Goal: Task Accomplishment & Management: Use online tool/utility

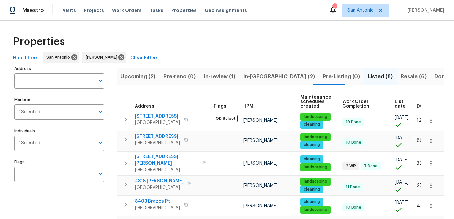
click at [131, 76] on span "Upcoming (2)" at bounding box center [137, 76] width 35 height 9
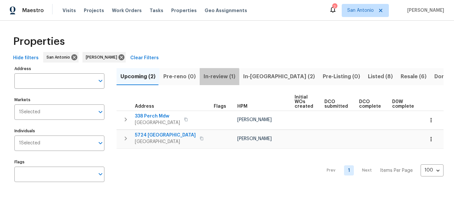
click at [214, 78] on span "In-review (1)" at bounding box center [220, 76] width 32 height 9
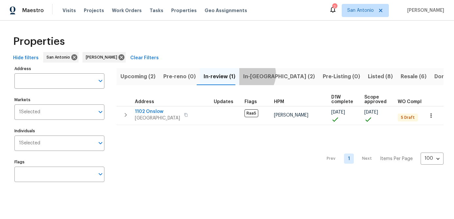
click at [244, 74] on span "In-[GEOGRAPHIC_DATA] (2)" at bounding box center [279, 76] width 72 height 9
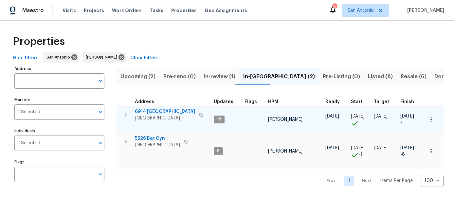
click at [154, 116] on span "San Antonio, TX 78242" at bounding box center [165, 118] width 60 height 7
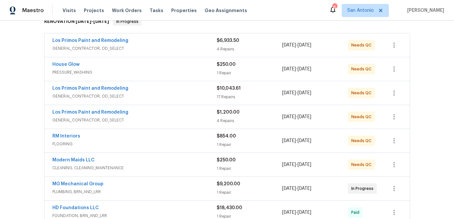
scroll to position [110, 0]
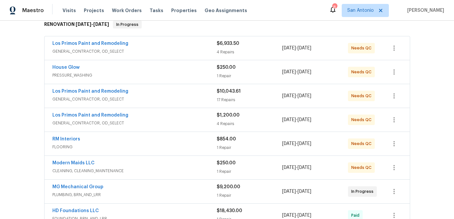
click at [93, 148] on span "FLOORING" at bounding box center [134, 147] width 164 height 7
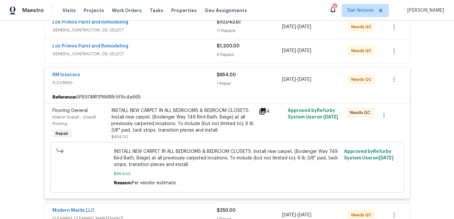
scroll to position [181, 0]
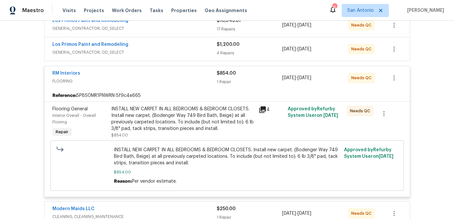
click at [150, 112] on div "INSTALL NEW CARPET IN ALL BEDROOMS & BEDROOM CLOSETS. Install new carpet. (Bode…" at bounding box center [182, 119] width 143 height 26
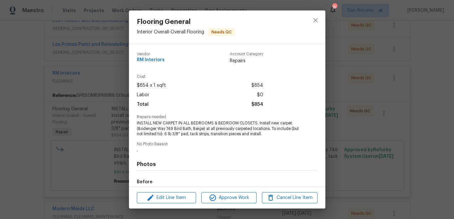
scroll to position [77, 0]
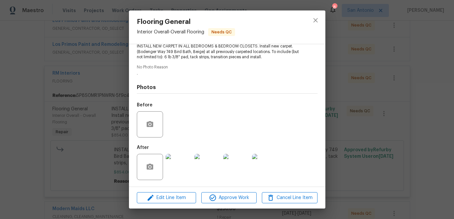
click at [173, 173] on img at bounding box center [179, 167] width 26 height 26
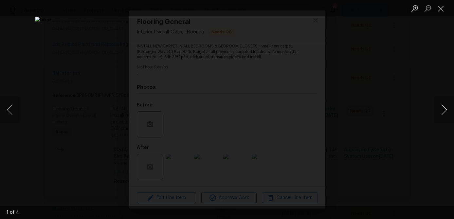
click at [442, 109] on button "Next image" at bounding box center [444, 110] width 20 height 26
click at [441, 11] on button "Close lightbox" at bounding box center [440, 8] width 13 height 11
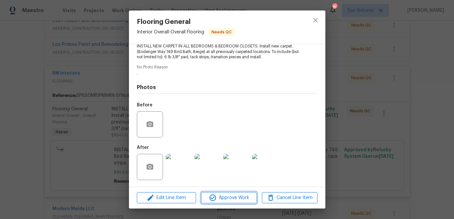
click at [224, 196] on span "Approve Work" at bounding box center [228, 198] width 51 height 8
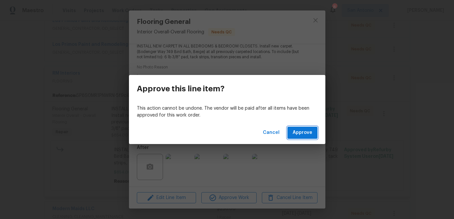
click at [303, 133] on span "Approve" at bounding box center [303, 133] width 20 height 8
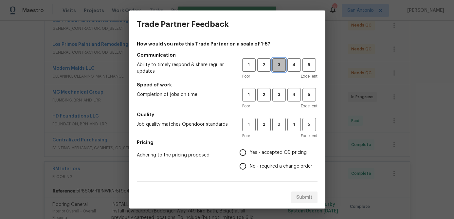
click at [281, 66] on span "3" at bounding box center [279, 65] width 12 height 8
click at [293, 98] on span "4" at bounding box center [294, 95] width 12 height 8
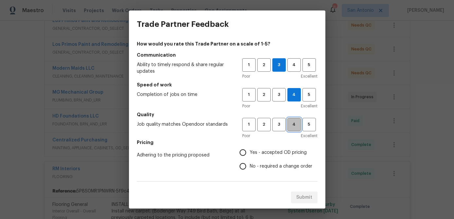
click at [292, 128] on span "4" at bounding box center [294, 125] width 12 height 8
click at [242, 159] on input "Yes - accepted OD pricing" at bounding box center [243, 153] width 14 height 14
radio input "true"
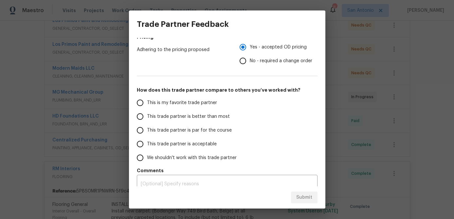
scroll to position [113, 0]
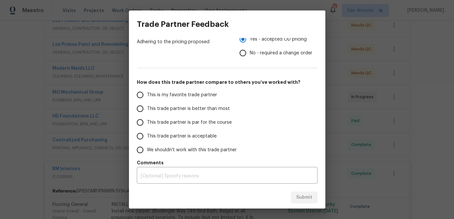
click at [142, 109] on input "This trade partner is better than most" at bounding box center [140, 109] width 14 height 14
click at [303, 199] on span "Submit" at bounding box center [304, 197] width 16 height 8
radio input "true"
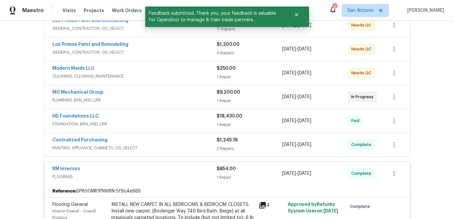
click at [160, 166] on div "RM Interiors" at bounding box center [134, 170] width 164 height 8
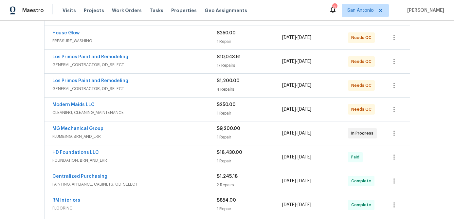
scroll to position [133, 0]
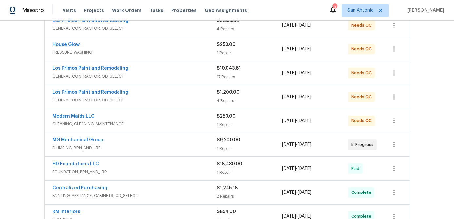
click at [145, 123] on span "CLEANING, CLEANING_MAINTENANCE" at bounding box center [134, 124] width 164 height 7
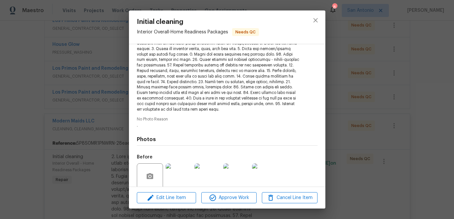
scroll to position [148, 0]
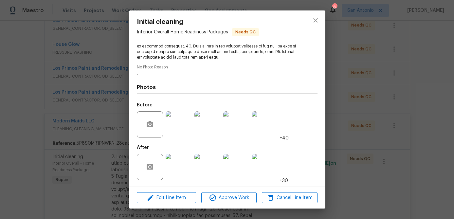
click at [173, 162] on img at bounding box center [179, 167] width 26 height 26
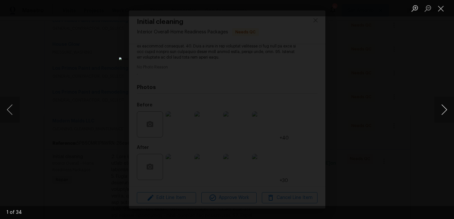
click at [442, 109] on button "Next image" at bounding box center [444, 110] width 20 height 26
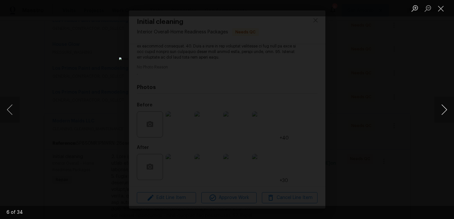
click at [442, 109] on button "Next image" at bounding box center [444, 110] width 20 height 26
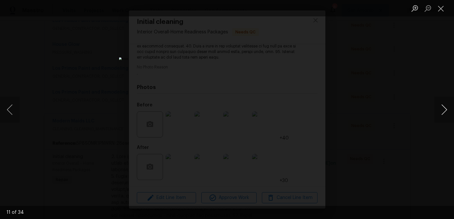
click at [442, 109] on button "Next image" at bounding box center [444, 110] width 20 height 26
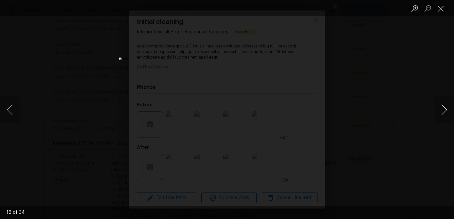
click at [442, 109] on button "Next image" at bounding box center [444, 110] width 20 height 26
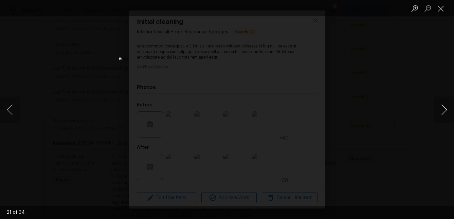
click at [442, 109] on button "Next image" at bounding box center [444, 110] width 20 height 26
click at [446, 110] on button "Next image" at bounding box center [444, 110] width 20 height 26
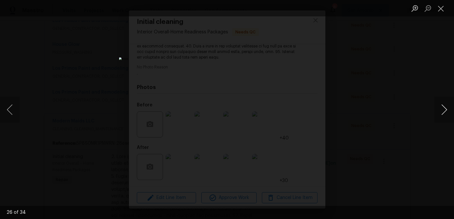
click at [446, 110] on button "Next image" at bounding box center [444, 110] width 20 height 26
click at [445, 112] on button "Next image" at bounding box center [444, 110] width 20 height 26
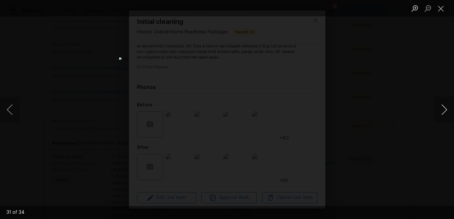
click at [445, 112] on button "Next image" at bounding box center [444, 110] width 20 height 26
click at [443, 9] on button "Close lightbox" at bounding box center [440, 8] width 13 height 11
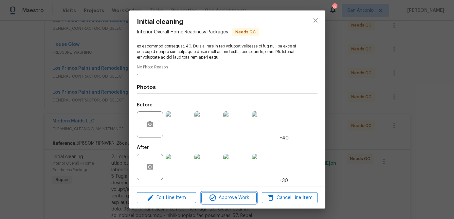
click at [225, 198] on span "Approve Work" at bounding box center [228, 198] width 51 height 8
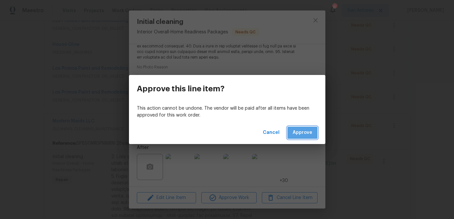
click at [303, 134] on span "Approve" at bounding box center [303, 133] width 20 height 8
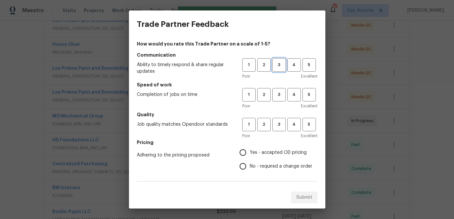
click at [282, 61] on span "3" at bounding box center [279, 65] width 12 height 8
click at [294, 92] on span "4" at bounding box center [294, 95] width 12 height 8
click at [290, 126] on span "4" at bounding box center [294, 125] width 12 height 8
click at [242, 152] on input "Yes - accepted OD pricing" at bounding box center [243, 153] width 14 height 14
radio input "true"
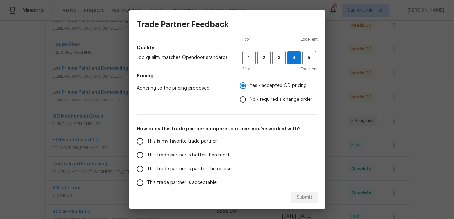
scroll to position [108, 0]
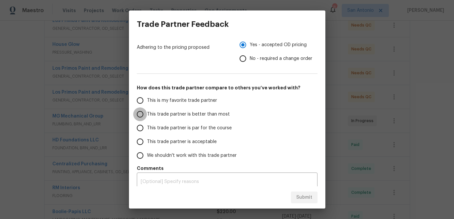
click at [141, 117] on input "This trade partner is better than most" at bounding box center [140, 114] width 14 height 14
click at [300, 194] on span "Submit" at bounding box center [304, 197] width 16 height 8
radio input "true"
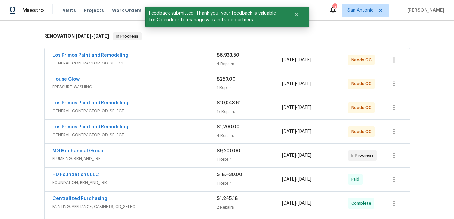
scroll to position [98, 0]
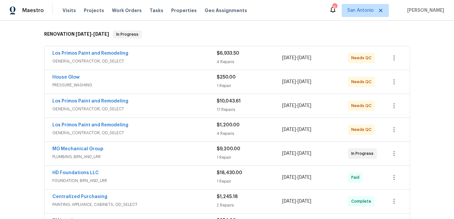
scroll to position [106, 0]
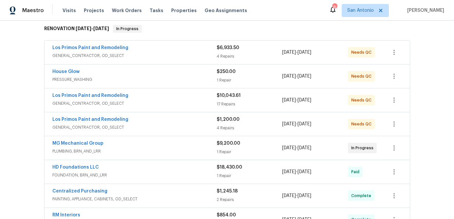
click at [193, 124] on div "Los Primos Paint and Remodeling" at bounding box center [134, 120] width 164 height 8
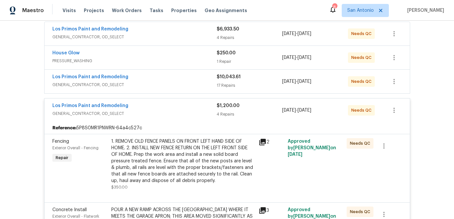
scroll to position [112, 0]
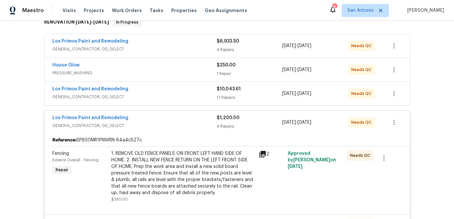
click at [176, 122] on div "Los Primos Paint and Remodeling" at bounding box center [134, 119] width 164 height 8
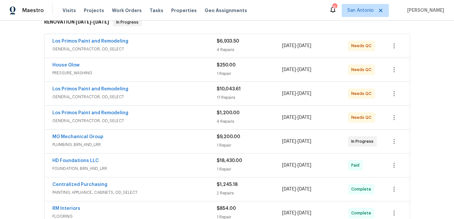
click at [177, 98] on span "GENERAL_CONTRACTOR, OD_SELECT" at bounding box center [134, 97] width 164 height 7
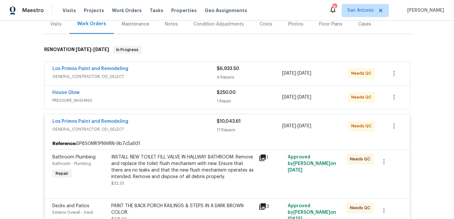
scroll to position [69, 0]
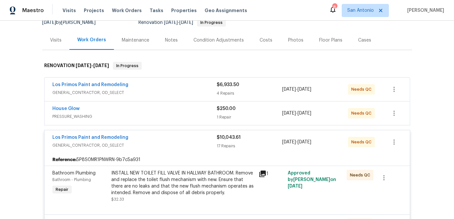
click at [158, 139] on div "Los Primos Paint and Remodeling" at bounding box center [134, 138] width 164 height 8
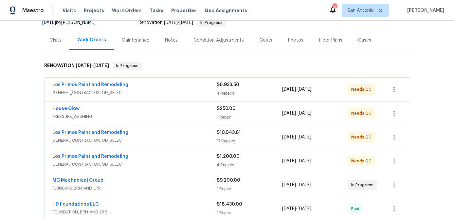
click at [158, 162] on span "GENERAL_CONTRACTOR, OD_SELECT" at bounding box center [134, 164] width 164 height 7
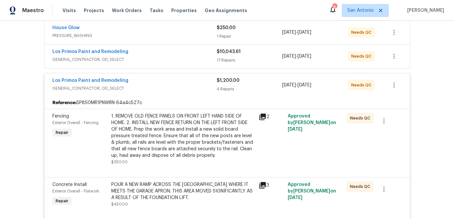
scroll to position [165, 0]
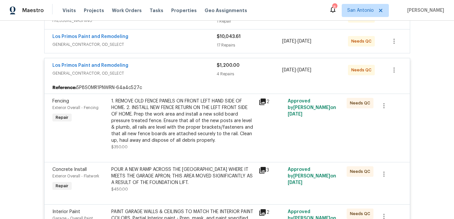
click at [162, 117] on div "1. REMOVE OLD FENCE PANELS ON FRONT LEFT HAND SIDE OF HOME. 2. INSTALL NEW FENC…" at bounding box center [182, 121] width 143 height 46
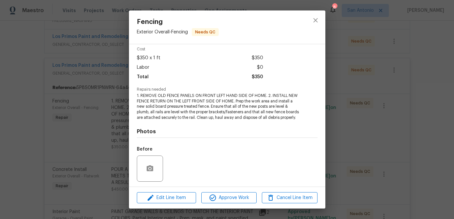
scroll to position [77, 0]
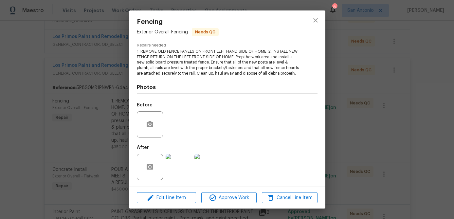
click at [186, 169] on img at bounding box center [179, 167] width 26 height 26
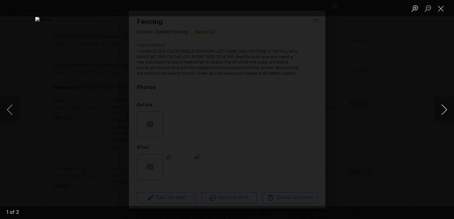
click at [444, 107] on button "Next image" at bounding box center [444, 110] width 20 height 26
click at [440, 7] on button "Close lightbox" at bounding box center [440, 8] width 13 height 11
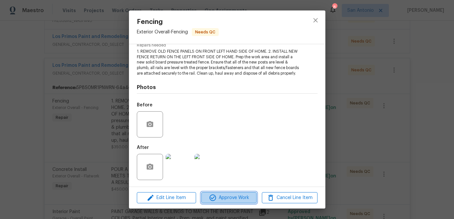
click at [234, 197] on span "Approve Work" at bounding box center [228, 198] width 51 height 8
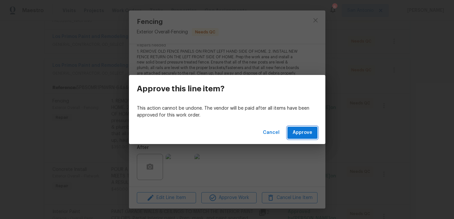
click at [309, 135] on span "Approve" at bounding box center [303, 133] width 20 height 8
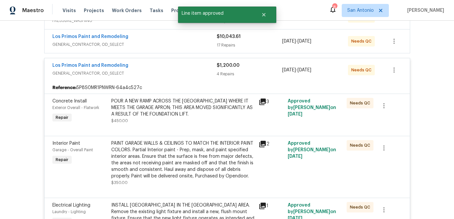
click at [176, 111] on div "POUR A NEW RAMP ACROSS THE [GEOGRAPHIC_DATA] WHERE IT MEETS THE GARAGE APRON; T…" at bounding box center [182, 108] width 143 height 20
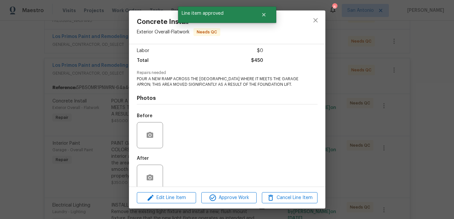
scroll to position [55, 0]
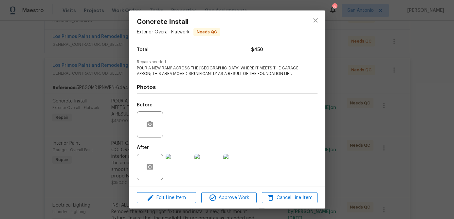
click at [174, 170] on img at bounding box center [179, 167] width 26 height 26
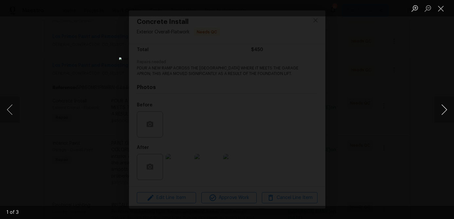
click at [443, 108] on button "Next image" at bounding box center [444, 110] width 20 height 26
click at [441, 10] on button "Close lightbox" at bounding box center [440, 8] width 13 height 11
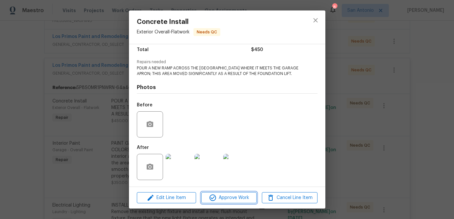
click at [226, 199] on span "Approve Work" at bounding box center [228, 198] width 51 height 8
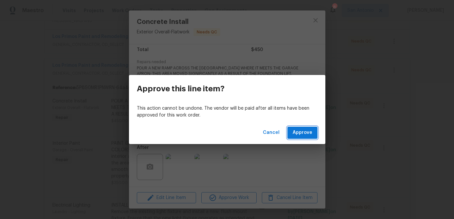
click at [296, 131] on span "Approve" at bounding box center [303, 133] width 20 height 8
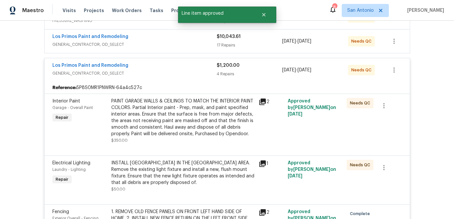
click at [176, 119] on div "PAINT GARAGE WALLS & CEILINGS TO MATCH THE INTERIOR PAINT COLORS. Partial Inter…" at bounding box center [182, 117] width 143 height 39
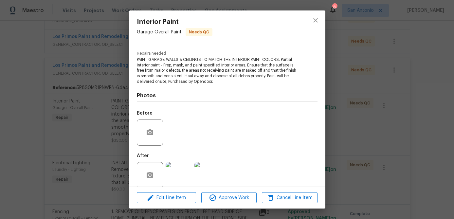
scroll to position [72, 0]
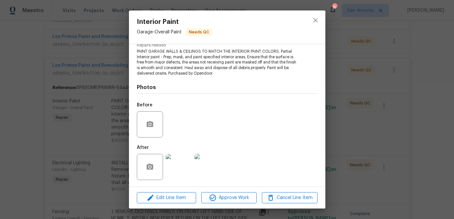
click at [176, 167] on img at bounding box center [179, 167] width 26 height 26
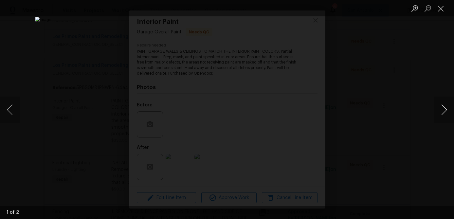
click at [446, 108] on button "Next image" at bounding box center [444, 110] width 20 height 26
click at [442, 8] on button "Close lightbox" at bounding box center [440, 8] width 13 height 11
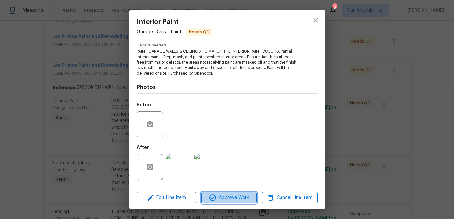
click at [230, 198] on span "Approve Work" at bounding box center [228, 198] width 51 height 8
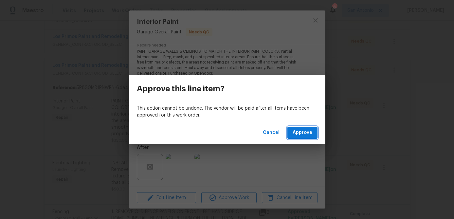
click at [300, 133] on span "Approve" at bounding box center [303, 133] width 20 height 8
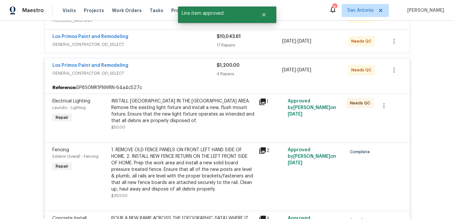
click at [173, 111] on div "INSTALL [GEOGRAPHIC_DATA] IN THE [GEOGRAPHIC_DATA] AREA. Remove the existing li…" at bounding box center [182, 111] width 143 height 26
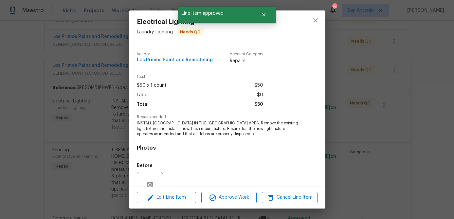
scroll to position [61, 0]
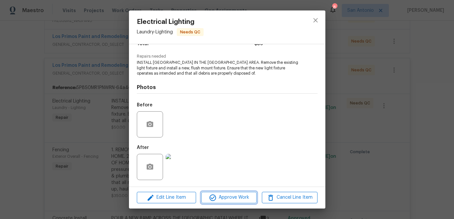
click at [222, 198] on span "Approve Work" at bounding box center [228, 197] width 51 height 8
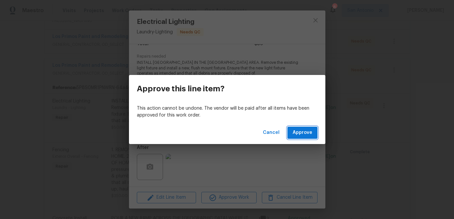
click at [297, 132] on span "Approve" at bounding box center [303, 133] width 20 height 8
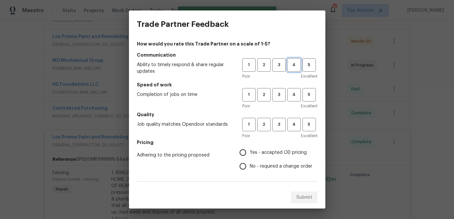
click at [292, 64] on span "4" at bounding box center [294, 65] width 12 height 8
click at [307, 95] on span "5" at bounding box center [309, 95] width 12 height 8
click at [306, 123] on span "5" at bounding box center [309, 125] width 12 height 8
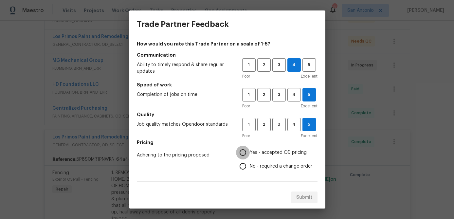
click at [240, 152] on input "Yes - accepted OD pricing" at bounding box center [243, 153] width 14 height 14
radio input "true"
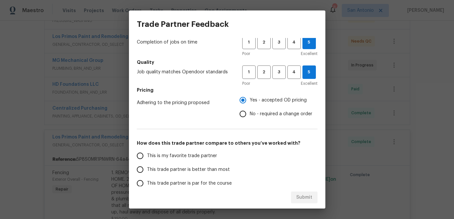
scroll to position [61, 0]
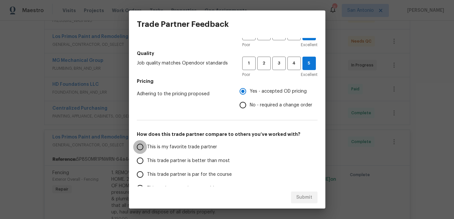
click at [136, 143] on input "This is my favorite trade partner" at bounding box center [140, 147] width 14 height 14
click at [310, 199] on span "Submit" at bounding box center [304, 197] width 16 height 8
radio input "true"
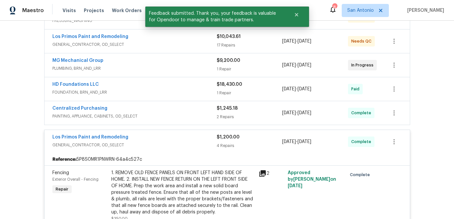
click at [158, 136] on div "Los Primos Paint and Remodeling" at bounding box center [134, 138] width 164 height 8
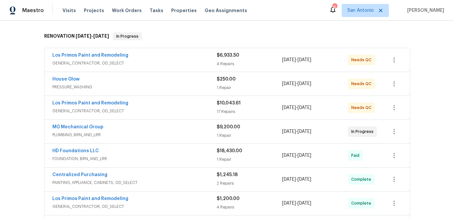
scroll to position [87, 0]
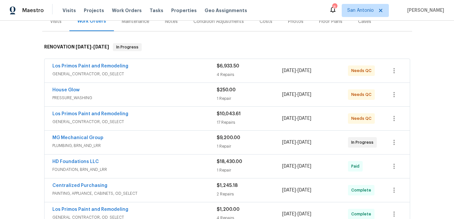
click at [168, 64] on div "Los Primos Paint and Remodeling" at bounding box center [134, 67] width 164 height 8
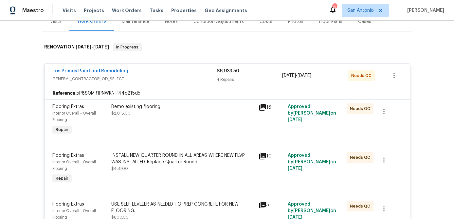
click at [163, 115] on div "Demo existing flooring. $2,016.00" at bounding box center [182, 109] width 143 height 13
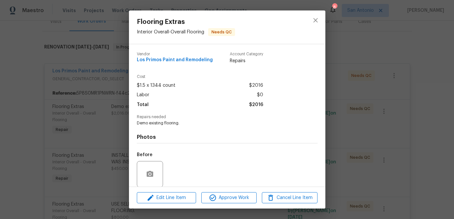
scroll to position [49, 0]
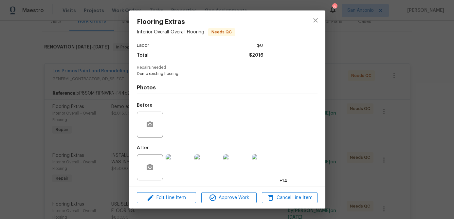
click at [175, 162] on img at bounding box center [179, 167] width 26 height 26
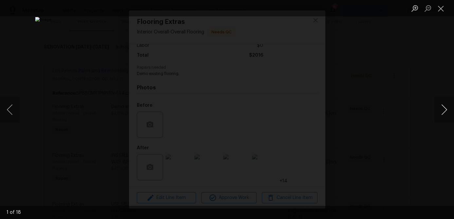
click at [445, 112] on button "Next image" at bounding box center [444, 110] width 20 height 26
click at [443, 110] on button "Next image" at bounding box center [444, 110] width 20 height 26
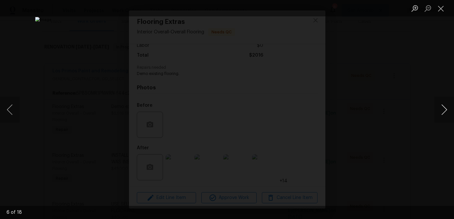
click at [443, 110] on button "Next image" at bounding box center [444, 110] width 20 height 26
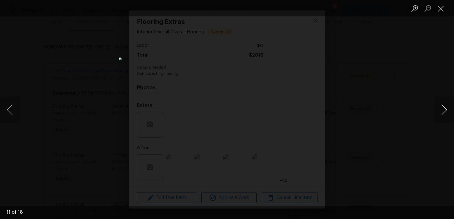
click at [443, 110] on button "Next image" at bounding box center [444, 110] width 20 height 26
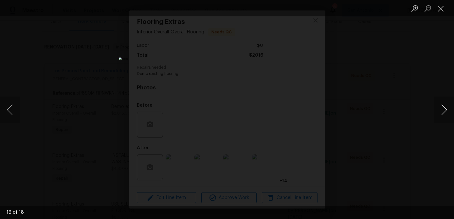
click at [443, 110] on button "Next image" at bounding box center [444, 110] width 20 height 26
click at [445, 9] on button "Close lightbox" at bounding box center [440, 8] width 13 height 11
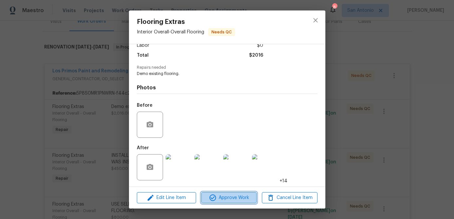
click at [237, 199] on span "Approve Work" at bounding box center [228, 198] width 51 height 8
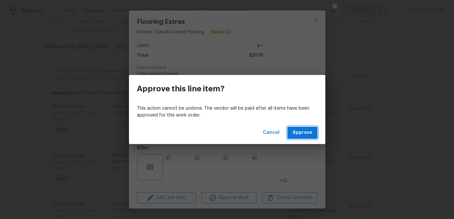
click at [299, 136] on span "Approve" at bounding box center [303, 133] width 20 height 8
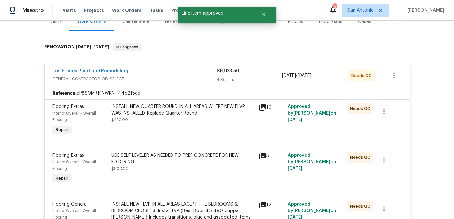
click at [190, 114] on div "INSTALL NEW QUARTER ROUND IN ALL AREAS WHERE NEW FLVP WAS INSTALLED. Replace Qu…" at bounding box center [182, 109] width 143 height 13
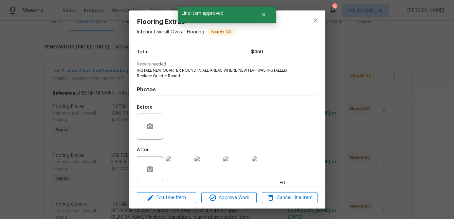
scroll to position [55, 0]
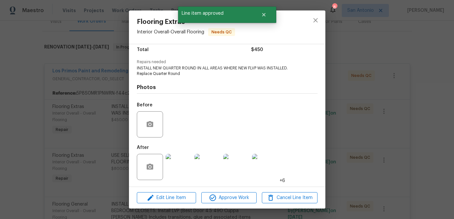
click at [186, 168] on img at bounding box center [179, 167] width 26 height 26
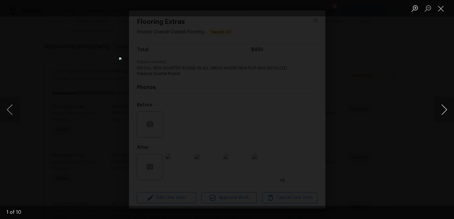
click at [445, 109] on button "Next image" at bounding box center [444, 110] width 20 height 26
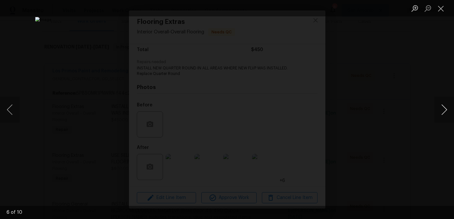
click at [445, 109] on button "Next image" at bounding box center [444, 110] width 20 height 26
click at [440, 10] on button "Close lightbox" at bounding box center [440, 8] width 13 height 11
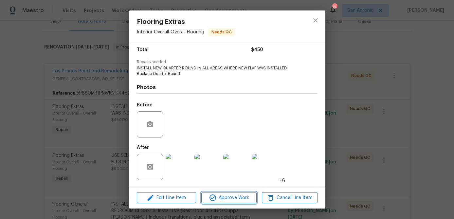
click at [229, 201] on span "Approve Work" at bounding box center [228, 198] width 51 height 8
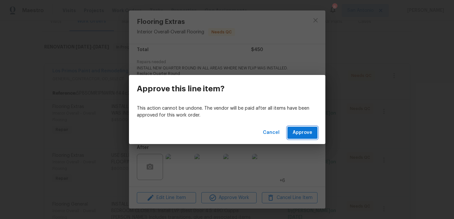
click at [301, 135] on span "Approve" at bounding box center [303, 133] width 20 height 8
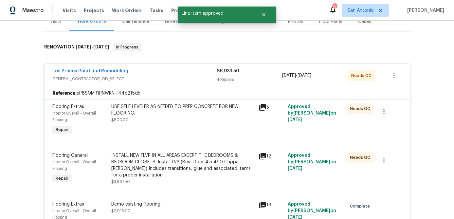
click at [152, 123] on div "USE SELF LEVELER AS NEEDED TO PREP CONCRETE FOR NEW FLOORING. $800.00" at bounding box center [182, 119] width 147 height 37
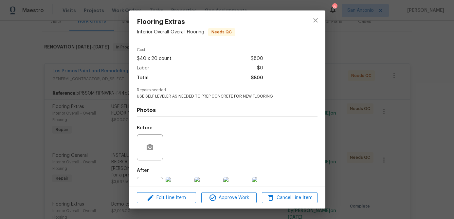
scroll to position [40, 0]
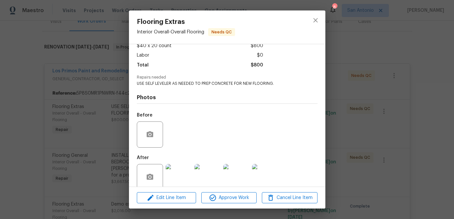
click at [182, 177] on img at bounding box center [179, 177] width 26 height 26
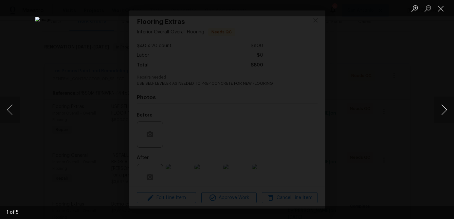
click at [445, 109] on button "Next image" at bounding box center [444, 110] width 20 height 26
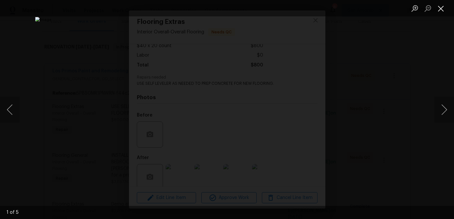
click at [444, 9] on button "Close lightbox" at bounding box center [440, 8] width 13 height 11
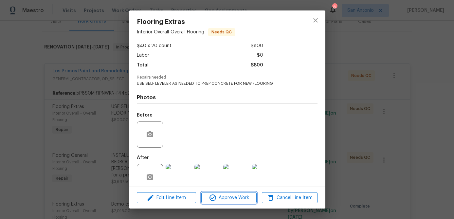
click at [218, 199] on span "Approve Work" at bounding box center [228, 198] width 51 height 8
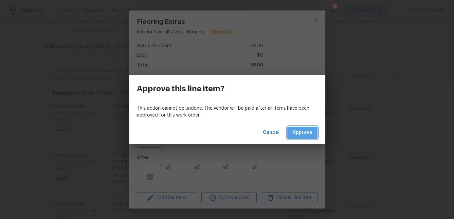
click at [300, 137] on span "Approve" at bounding box center [303, 133] width 20 height 8
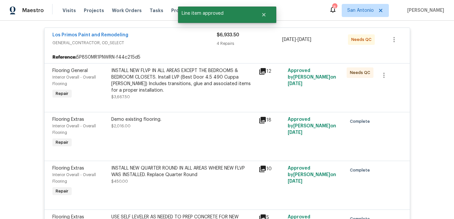
scroll to position [124, 0]
click at [161, 77] on div "INSTALL NEW FLVP IN ALL AREAS EXCEPT THE BEDROOMS & BEDROOM CLOSETS. Install LV…" at bounding box center [182, 80] width 143 height 26
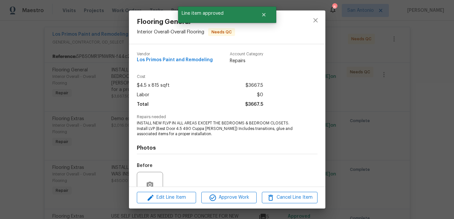
scroll to position [61, 0]
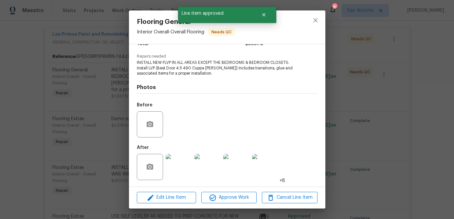
click at [179, 167] on img at bounding box center [179, 167] width 26 height 26
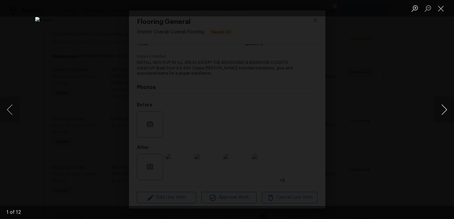
click at [445, 111] on button "Next image" at bounding box center [444, 110] width 20 height 26
click at [445, 110] on button "Next image" at bounding box center [444, 110] width 20 height 26
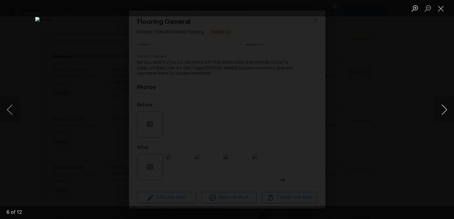
click at [445, 110] on button "Next image" at bounding box center [444, 110] width 20 height 26
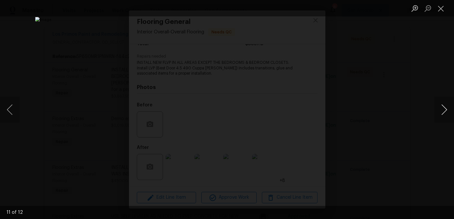
click at [445, 110] on button "Next image" at bounding box center [444, 110] width 20 height 26
click at [440, 6] on button "Close lightbox" at bounding box center [440, 8] width 13 height 11
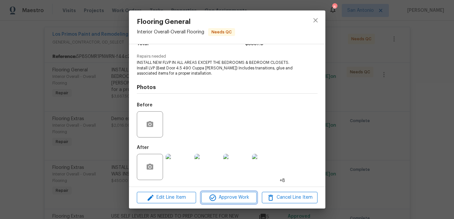
click at [225, 198] on span "Approve Work" at bounding box center [228, 197] width 51 height 8
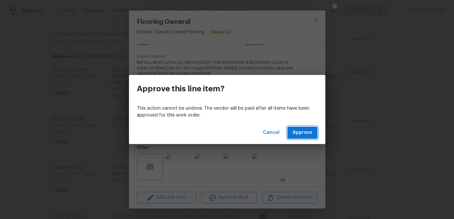
click at [306, 133] on span "Approve" at bounding box center [303, 133] width 20 height 8
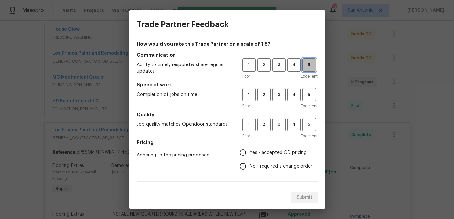
click at [306, 68] on span "5" at bounding box center [309, 65] width 12 height 8
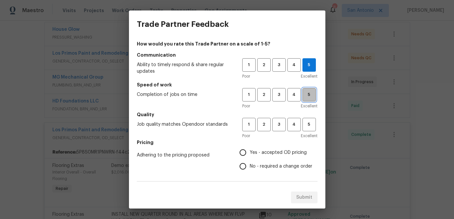
click at [307, 98] on span "5" at bounding box center [309, 95] width 12 height 8
click at [307, 131] on button "5" at bounding box center [309, 124] width 13 height 13
click at [246, 150] on input "Yes - accepted OD pricing" at bounding box center [243, 153] width 14 height 14
radio input "true"
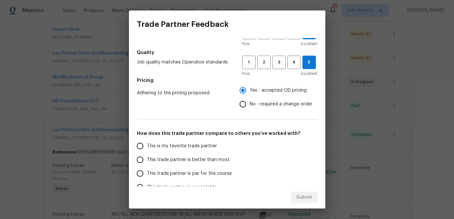
scroll to position [89, 0]
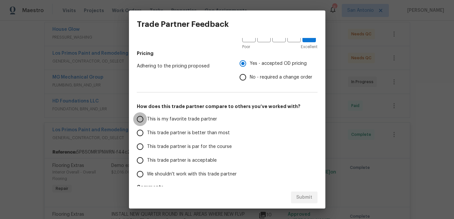
click at [143, 118] on input "This is my favorite trade partner" at bounding box center [140, 119] width 14 height 14
click at [300, 195] on span "Submit" at bounding box center [304, 197] width 16 height 8
radio input "true"
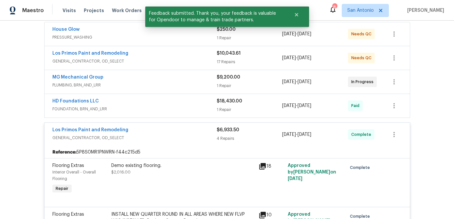
click at [182, 133] on div "Los Primos Paint and Remodeling" at bounding box center [134, 131] width 164 height 8
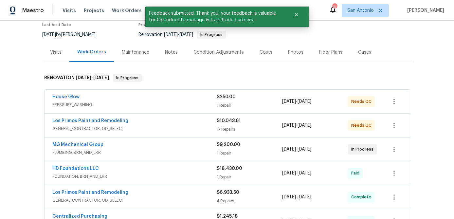
scroll to position [53, 0]
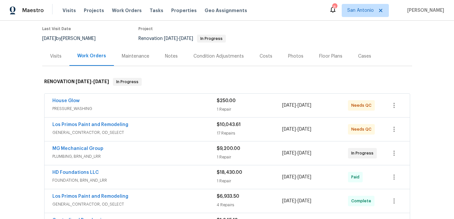
click at [186, 104] on div "House Glow" at bounding box center [134, 102] width 164 height 8
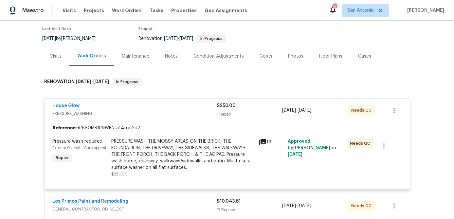
click at [192, 152] on div "PRESSURE WASH THE MOSSY AREAS ON THE BRICK, THE FOUNDATION, THE DRIVEWAY, THE S…" at bounding box center [182, 154] width 143 height 33
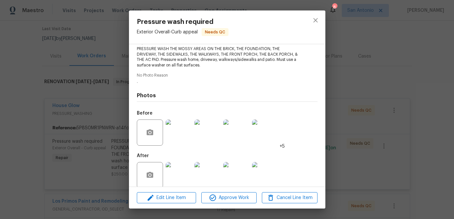
scroll to position [82, 0]
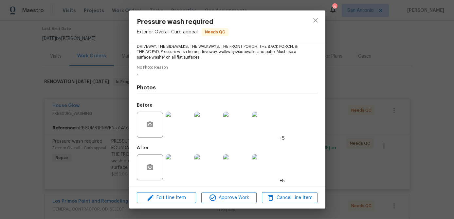
click at [182, 131] on img at bounding box center [179, 125] width 26 height 26
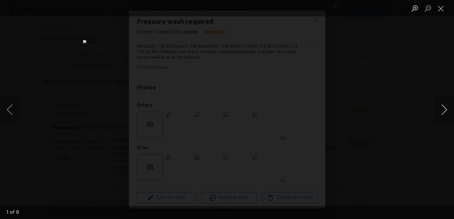
click at [443, 112] on button "Next image" at bounding box center [444, 110] width 20 height 26
click at [437, 6] on button "Close lightbox" at bounding box center [440, 8] width 13 height 11
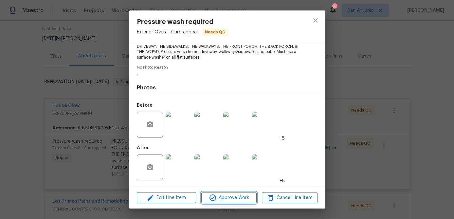
click at [238, 201] on span "Approve Work" at bounding box center [228, 198] width 51 height 8
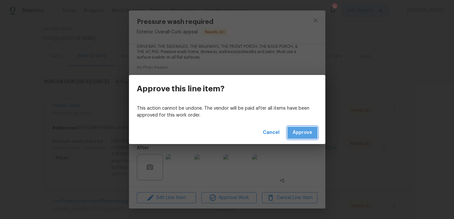
click at [304, 137] on button "Approve" at bounding box center [302, 133] width 30 height 12
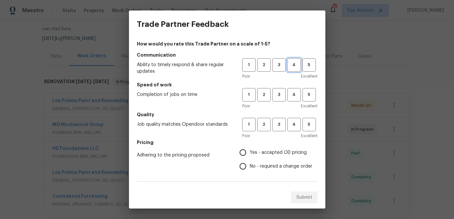
click at [295, 67] on span "4" at bounding box center [294, 65] width 12 height 8
click at [307, 99] on button "5" at bounding box center [309, 94] width 13 height 13
click at [311, 122] on span "5" at bounding box center [309, 125] width 12 height 8
click at [248, 149] on input "Yes - accepted OD pricing" at bounding box center [243, 153] width 14 height 14
radio input "true"
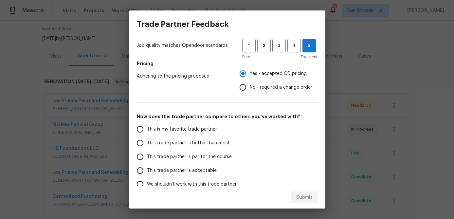
scroll to position [113, 0]
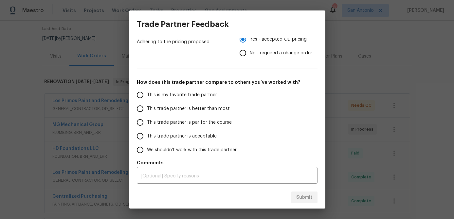
click at [139, 98] on input "This is my favorite trade partner" at bounding box center [140, 95] width 14 height 14
click at [301, 200] on span "Submit" at bounding box center [304, 197] width 16 height 8
radio input "true"
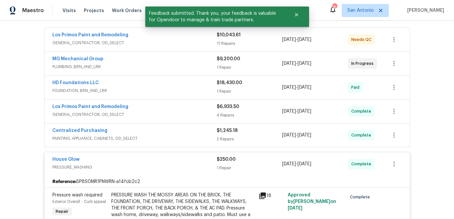
scroll to position [116, 0]
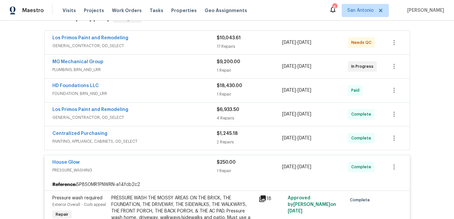
click at [149, 159] on div "House Glow" at bounding box center [134, 163] width 164 height 8
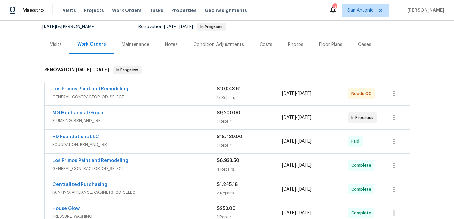
scroll to position [4, 0]
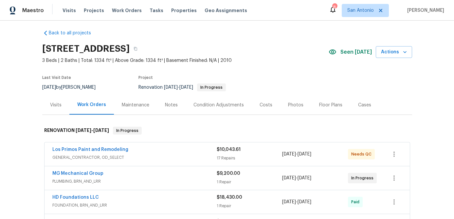
click at [155, 151] on div "Los Primos Paint and Remodeling" at bounding box center [134, 150] width 164 height 8
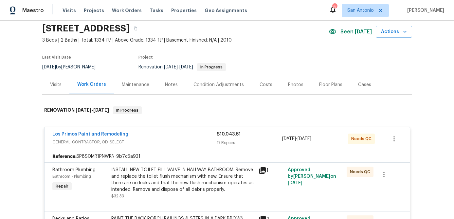
scroll to position [139, 0]
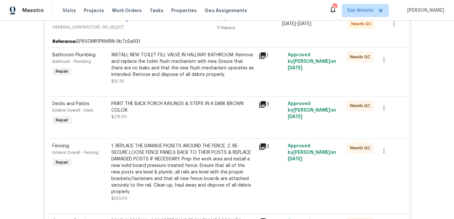
click at [166, 66] on div "INSTALL NEW TOILET FILL VALVE IN HALLWAY BATHROOM. Remove and replace the toile…" at bounding box center [182, 65] width 143 height 26
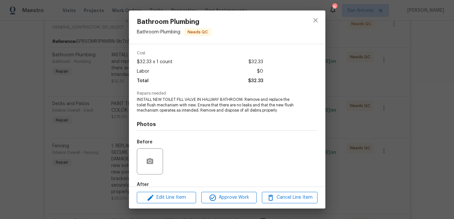
scroll to position [61, 0]
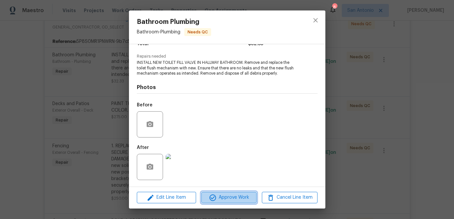
click at [226, 196] on span "Approve Work" at bounding box center [228, 197] width 51 height 8
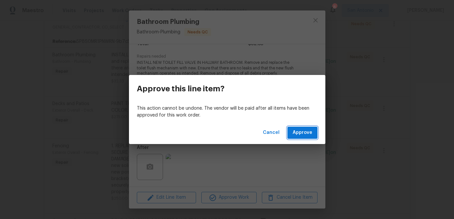
click at [300, 135] on span "Approve" at bounding box center [303, 133] width 20 height 8
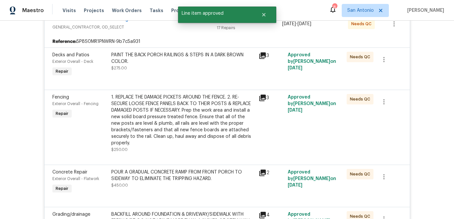
click at [175, 62] on div "PAINT THE BACK PORCH RAILINGS & STEPS IN A DARK BROWN COLOR." at bounding box center [182, 58] width 143 height 13
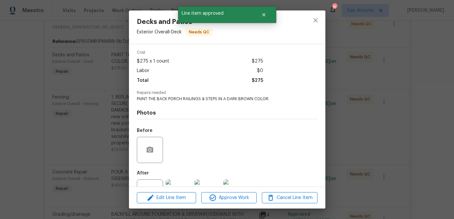
scroll to position [49, 0]
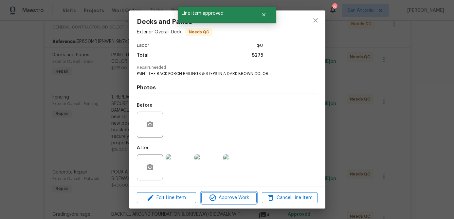
click at [226, 201] on span "Approve Work" at bounding box center [228, 198] width 51 height 8
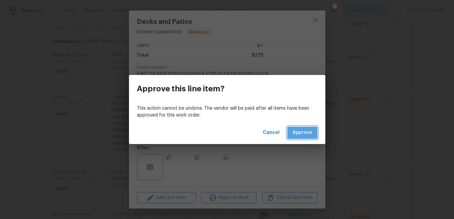
click at [304, 130] on span "Approve" at bounding box center [303, 133] width 20 height 8
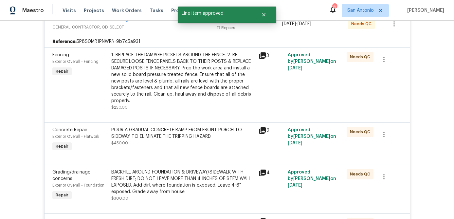
click at [181, 77] on div "1. REPLACE THE DAMAGE PICKETS AROUND THE FENCE. 2. RE-SECURE LOOSE FENCE PANELS…" at bounding box center [182, 78] width 143 height 52
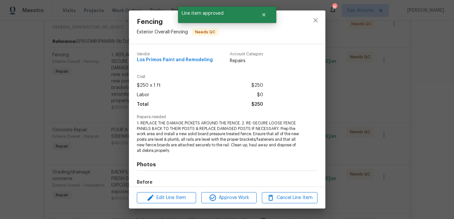
scroll to position [77, 0]
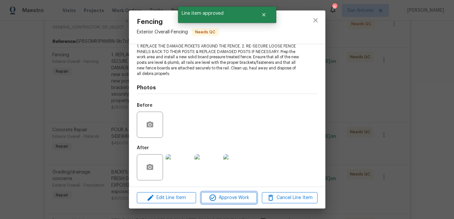
click at [228, 201] on span "Approve Work" at bounding box center [228, 198] width 51 height 8
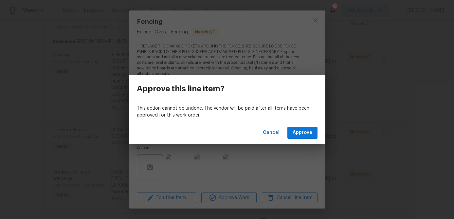
click at [310, 120] on div "This action cannot be undone. The vendor will be paid after all items have been…" at bounding box center [227, 111] width 196 height 19
click at [302, 138] on button "Approve" at bounding box center [302, 133] width 30 height 12
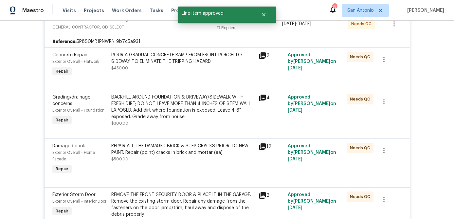
click at [158, 63] on div "POUR A GRADUAL CONCRETE RAMP FROM FRONT PORCH TO SIDEWAY TO ELIMINATE THE TRIPP…" at bounding box center [182, 58] width 143 height 13
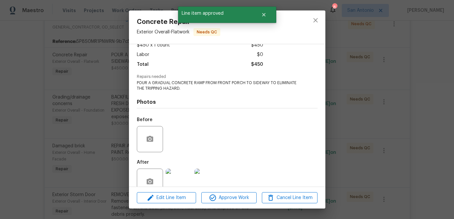
scroll to position [55, 0]
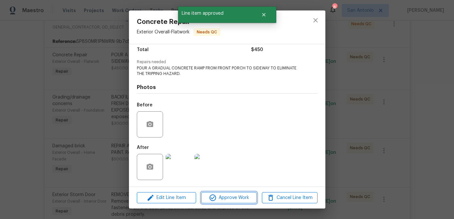
click at [228, 196] on span "Approve Work" at bounding box center [228, 198] width 51 height 8
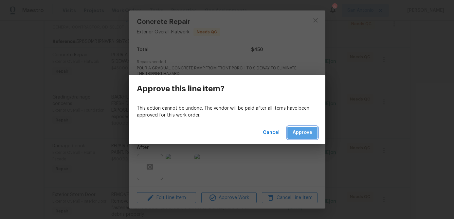
click at [300, 135] on span "Approve" at bounding box center [303, 133] width 20 height 8
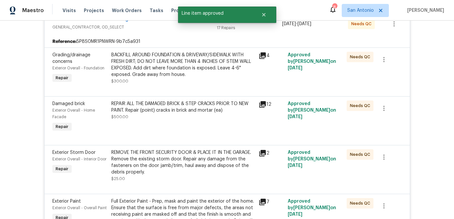
click at [166, 67] on div "BACKFILL AROUND FOUNDATION & DRIVEWAY/SIDEWALK WITH FRESH DIRT; DO NOT LEAVE MO…" at bounding box center [182, 65] width 143 height 26
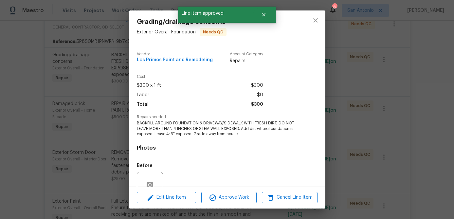
scroll to position [61, 0]
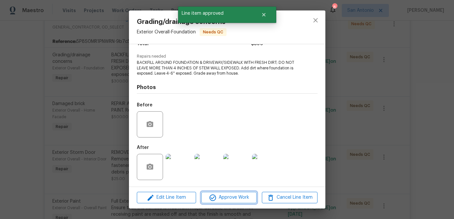
click at [232, 200] on span "Approve Work" at bounding box center [228, 197] width 51 height 8
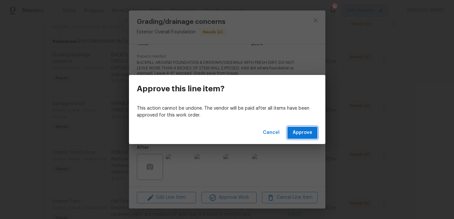
click at [304, 136] on span "Approve" at bounding box center [303, 133] width 20 height 8
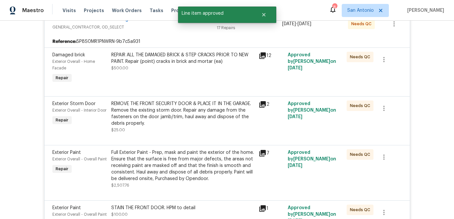
click at [164, 60] on div "REPAIR ALL THE DAMAGED BRICK & STEP CRACKS PRIOR TO NEW PAINT. Repair (point) c…" at bounding box center [182, 58] width 143 height 13
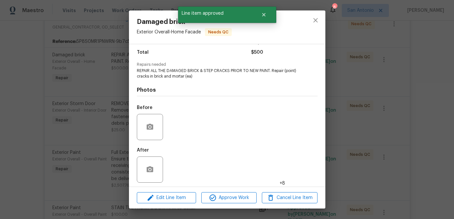
scroll to position [55, 0]
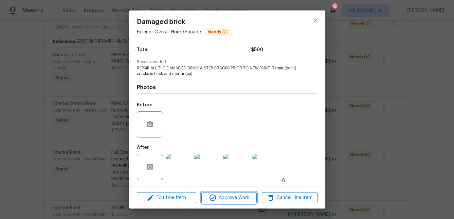
click at [241, 196] on span "Approve Work" at bounding box center [228, 198] width 51 height 8
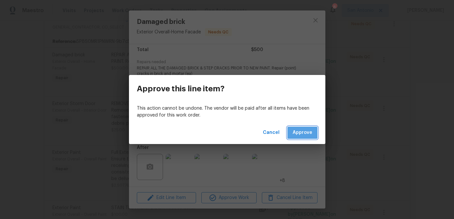
click at [299, 130] on span "Approve" at bounding box center [303, 133] width 20 height 8
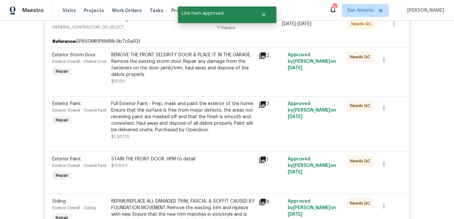
click at [187, 67] on div "REMOVE THE FRONT SECURITY DOOR & PLACE IT IN THE GARAGE. Remove the existing st…" at bounding box center [182, 65] width 143 height 26
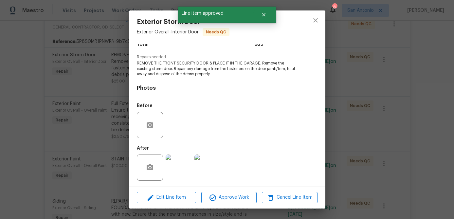
scroll to position [61, 0]
click at [221, 198] on span "Approve Work" at bounding box center [228, 197] width 51 height 8
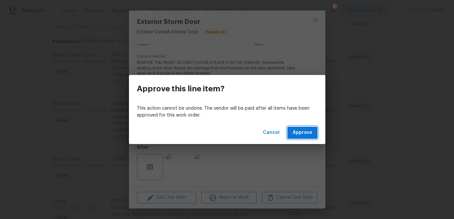
click at [292, 134] on button "Approve" at bounding box center [302, 133] width 30 height 12
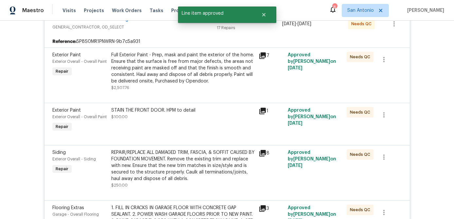
click at [183, 72] on div "Full Exterior Paint - Prep, mask and paint the exterior of the home. Ensure tha…" at bounding box center [182, 68] width 143 height 33
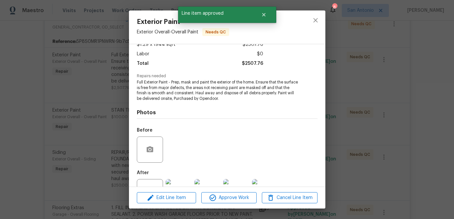
scroll to position [66, 0]
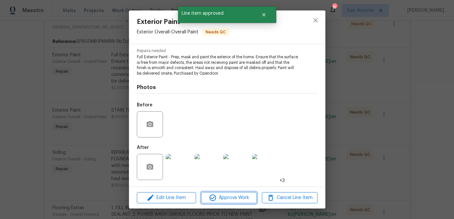
click at [230, 197] on span "Approve Work" at bounding box center [228, 198] width 51 height 8
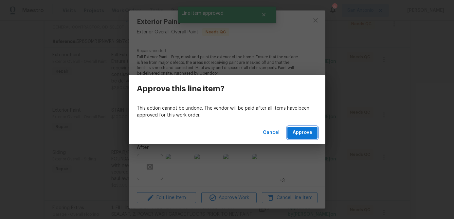
click at [297, 135] on span "Approve" at bounding box center [303, 133] width 20 height 8
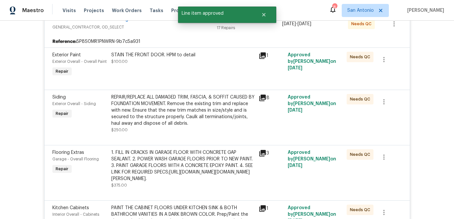
click at [181, 70] on div "STAIN THE FRONT DOOR. HPM to detail $100.00" at bounding box center [182, 65] width 147 height 30
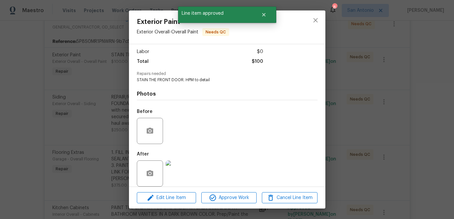
scroll to position [49, 0]
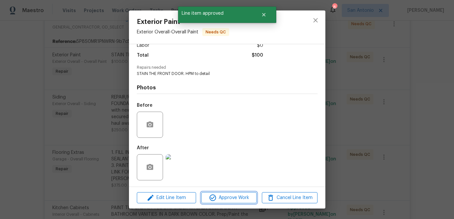
click at [237, 199] on span "Approve Work" at bounding box center [228, 198] width 51 height 8
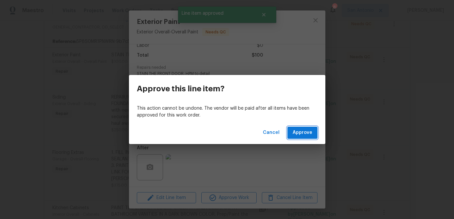
click at [298, 136] on span "Approve" at bounding box center [303, 133] width 20 height 8
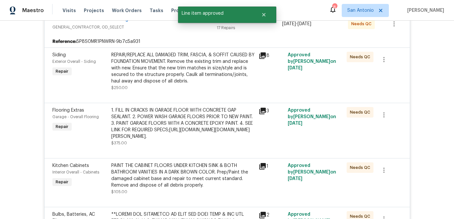
click at [205, 77] on div "REPAIR/REPLACE ALL DAMAGED TRIM, FASCIA, & SOFFIT CAUSED BY FOUNDATION MOVEMENT…" at bounding box center [182, 68] width 143 height 33
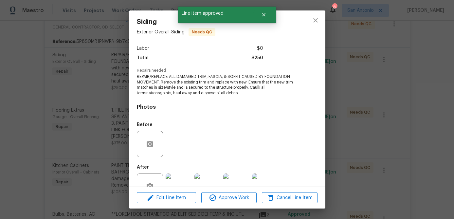
scroll to position [66, 0]
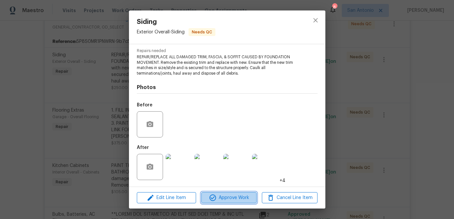
click at [238, 199] on span "Approve Work" at bounding box center [228, 198] width 51 height 8
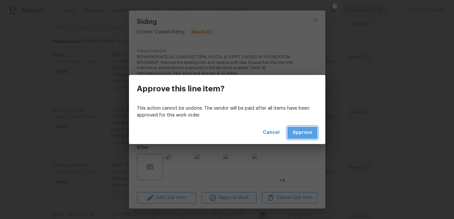
click at [311, 131] on span "Approve" at bounding box center [303, 133] width 20 height 8
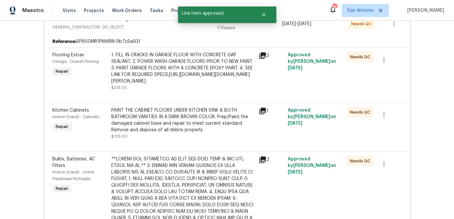
click at [175, 84] on div "1. FILL IN CRACKS IN GARAGE FLOOR WITH CONCRETE GAP SEALANT. 2. POWER WASH GARA…" at bounding box center [182, 68] width 143 height 33
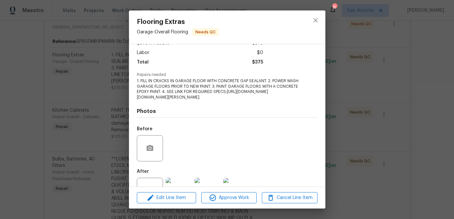
scroll to position [83, 0]
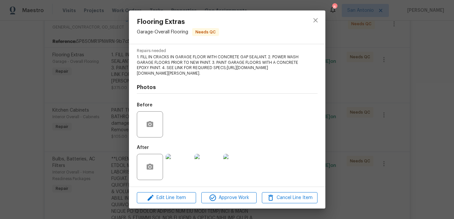
click at [184, 174] on img at bounding box center [179, 167] width 26 height 26
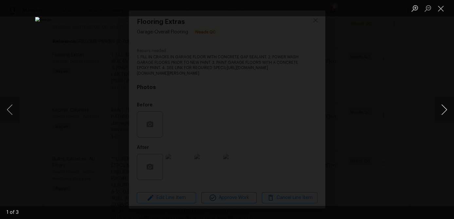
click at [443, 114] on button "Next image" at bounding box center [444, 110] width 20 height 26
click at [439, 12] on button "Close lightbox" at bounding box center [440, 8] width 13 height 11
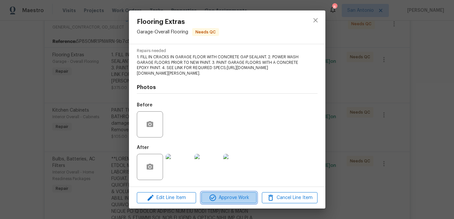
click at [221, 201] on span "Approve Work" at bounding box center [228, 198] width 51 height 8
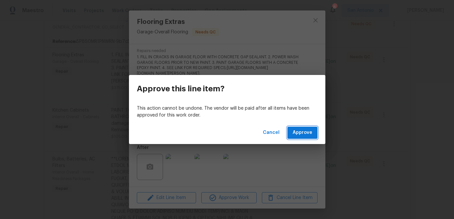
click at [296, 133] on span "Approve" at bounding box center [303, 133] width 20 height 8
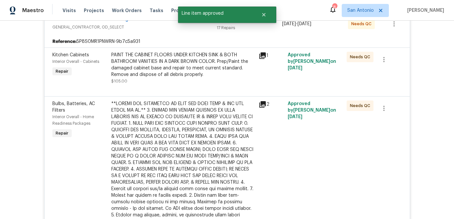
click at [169, 69] on div "PAINT THE CABINET FLOORS UNDER KITCHEN SINK & BOTH BATHROOM VANITIES IN A DARK …" at bounding box center [182, 65] width 143 height 26
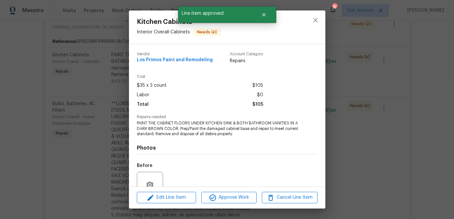
scroll to position [61, 0]
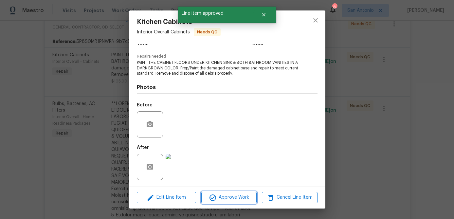
click at [220, 196] on span "Approve Work" at bounding box center [228, 197] width 51 height 8
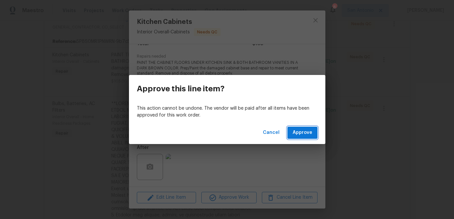
click at [304, 132] on span "Approve" at bounding box center [303, 133] width 20 height 8
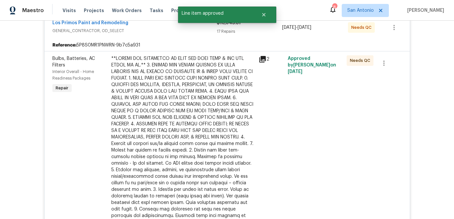
scroll to position [117, 0]
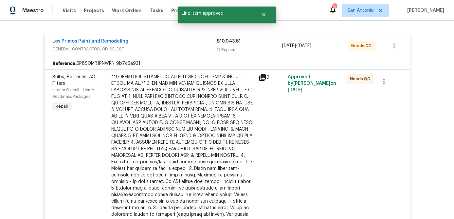
click at [180, 122] on div at bounding box center [182, 165] width 143 height 183
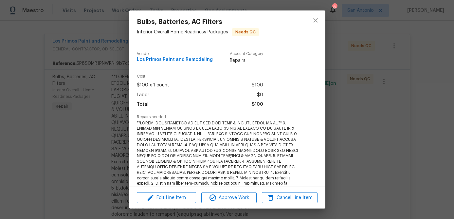
scroll to position [159, 0]
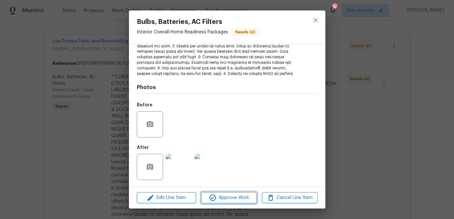
click at [233, 196] on span "Approve Work" at bounding box center [228, 198] width 51 height 8
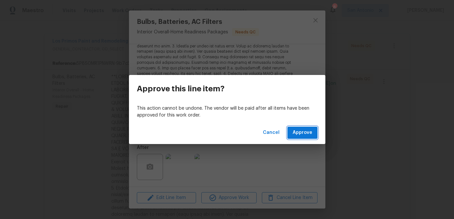
click at [305, 131] on span "Approve" at bounding box center [303, 133] width 20 height 8
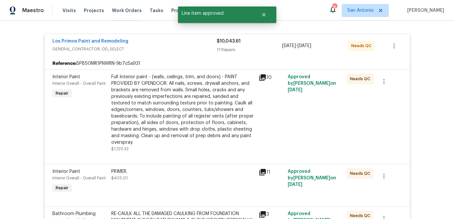
click at [191, 110] on div "Full Interior paint - (walls, ceilings, trim, and doors) - PAINT PROVIDED BY OP…" at bounding box center [182, 110] width 143 height 72
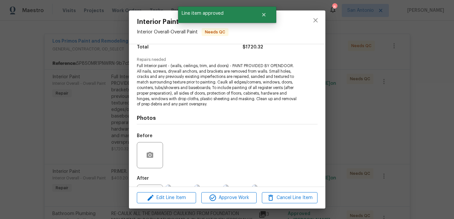
scroll to position [88, 0]
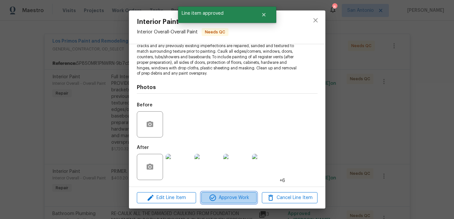
click at [220, 192] on button "Approve Work" at bounding box center [228, 197] width 55 height 11
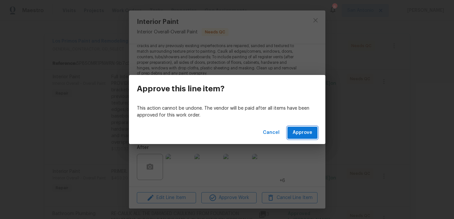
click at [307, 135] on span "Approve" at bounding box center [303, 133] width 20 height 8
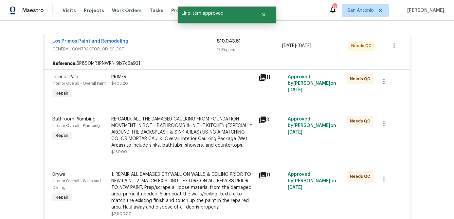
click at [173, 95] on div "PRIMER. $403.20" at bounding box center [182, 87] width 147 height 30
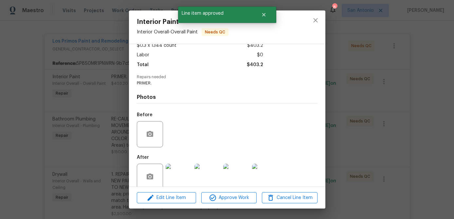
scroll to position [49, 0]
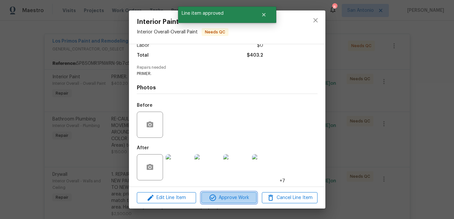
click at [227, 196] on span "Approve Work" at bounding box center [228, 198] width 51 height 8
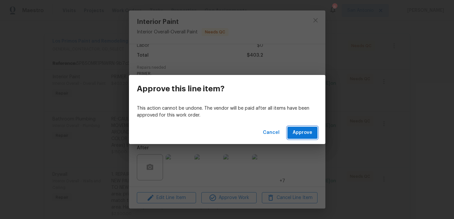
click at [303, 133] on span "Approve" at bounding box center [303, 133] width 20 height 8
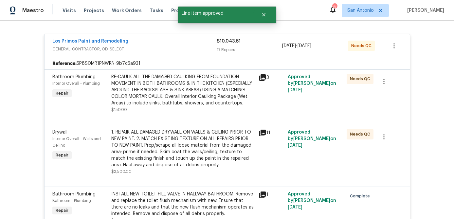
click at [193, 94] on div "RE-CAULK ALL THE DAMAGED CAULKING FROM FOUNDATION MOVEMENT IN BOTH BATHROOMS & …" at bounding box center [182, 90] width 143 height 33
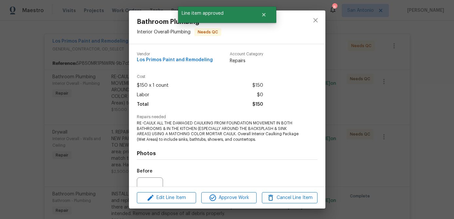
scroll to position [66, 0]
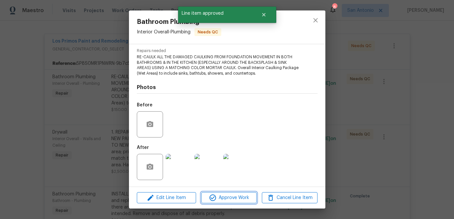
click at [234, 196] on span "Approve Work" at bounding box center [228, 198] width 51 height 8
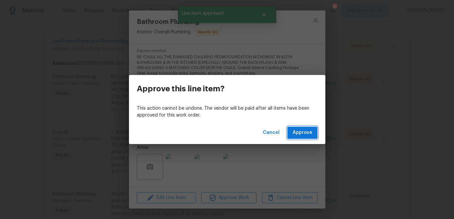
click at [304, 133] on span "Approve" at bounding box center [303, 133] width 20 height 8
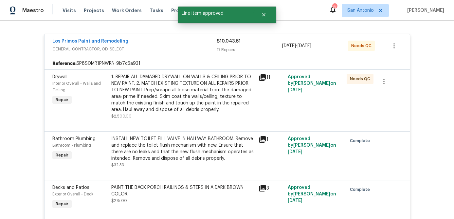
click at [194, 107] on div "1. REPAIR ALL DAMAGED DRYWALL ON WALLS & CEILING PRIOR TO NEW PAINT. 2. MATCH E…" at bounding box center [182, 93] width 143 height 39
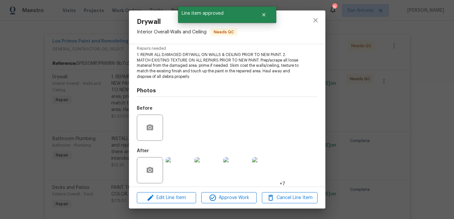
scroll to position [72, 0]
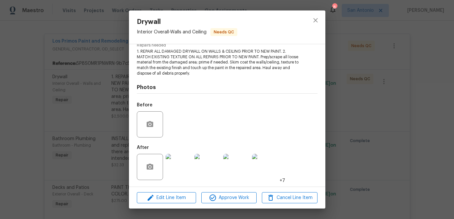
click at [189, 171] on img at bounding box center [179, 167] width 26 height 26
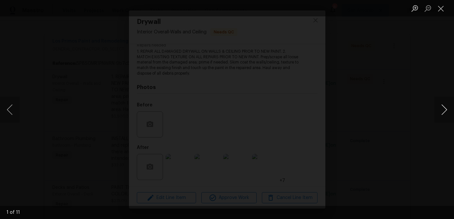
click at [445, 112] on button "Next image" at bounding box center [444, 110] width 20 height 26
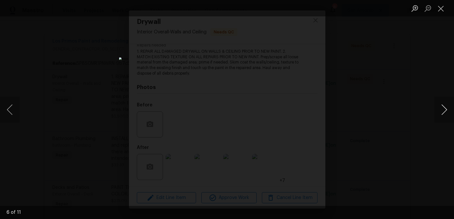
click at [445, 112] on button "Next image" at bounding box center [444, 110] width 20 height 26
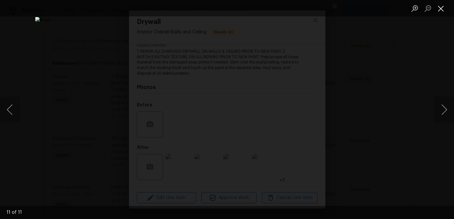
click at [443, 10] on button "Close lightbox" at bounding box center [440, 8] width 13 height 11
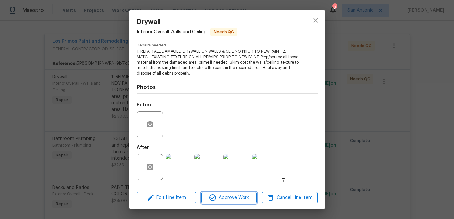
click at [226, 200] on span "Approve Work" at bounding box center [228, 198] width 51 height 8
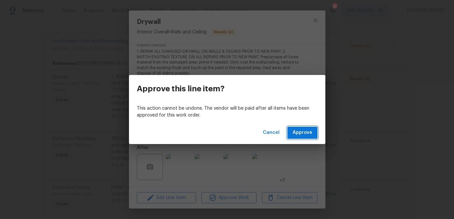
click at [301, 136] on span "Approve" at bounding box center [303, 133] width 20 height 8
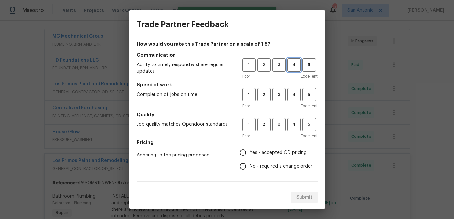
click at [292, 67] on span "4" at bounding box center [294, 65] width 12 height 8
click at [307, 96] on span "5" at bounding box center [309, 95] width 12 height 8
click at [308, 124] on span "5" at bounding box center [309, 125] width 12 height 8
click at [243, 151] on input "Yes - accepted OD pricing" at bounding box center [243, 153] width 14 height 14
radio input "true"
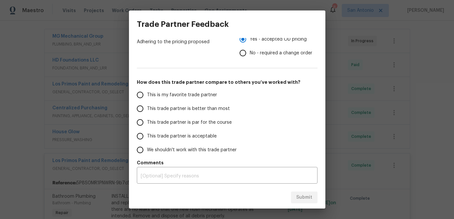
scroll to position [113, 0]
click at [138, 97] on input "This is my favorite trade partner" at bounding box center [140, 95] width 14 height 14
click at [300, 195] on span "Submit" at bounding box center [304, 197] width 16 height 8
radio input "true"
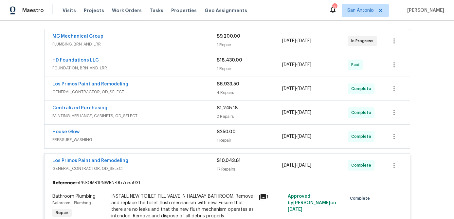
radio input "false"
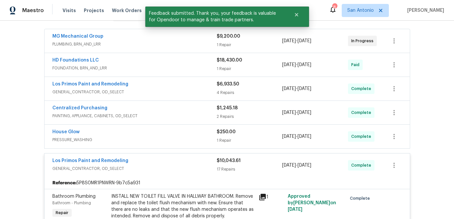
click at [182, 162] on div "Los Primos Paint and Remodeling" at bounding box center [134, 161] width 164 height 8
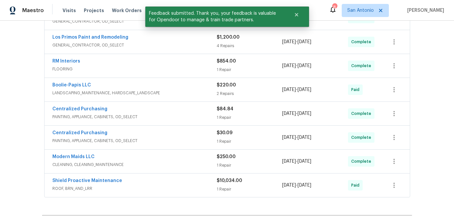
scroll to position [0, 0]
